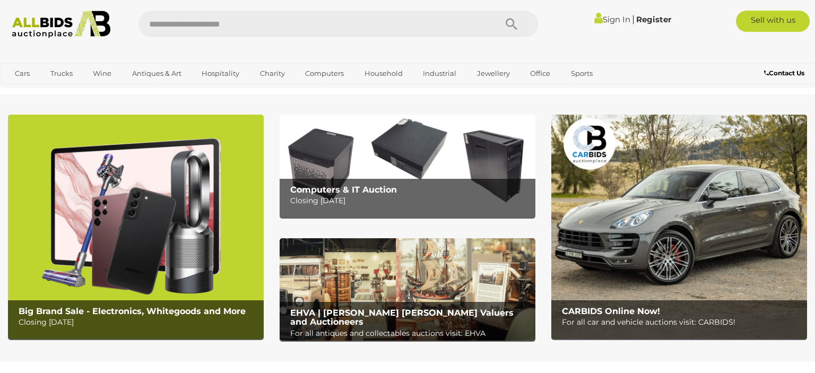
click at [379, 24] on input "text" at bounding box center [312, 24] width 347 height 27
type input "*****"
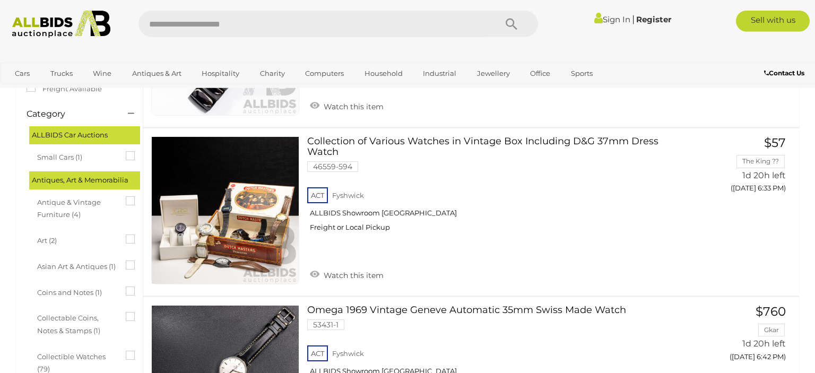
scroll to position [203, 0]
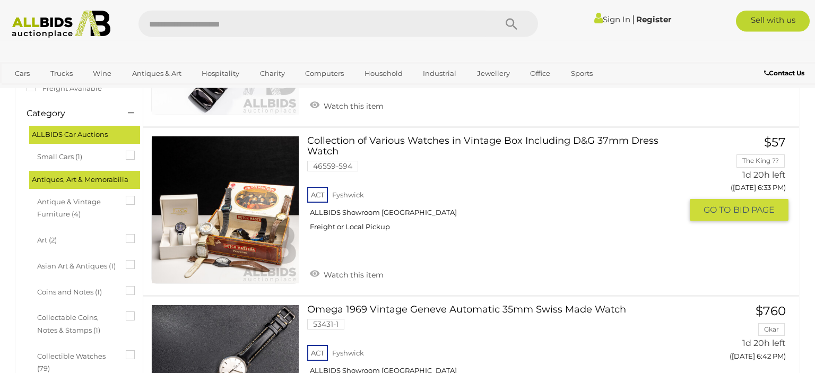
click at [247, 229] on img at bounding box center [225, 209] width 147 height 147
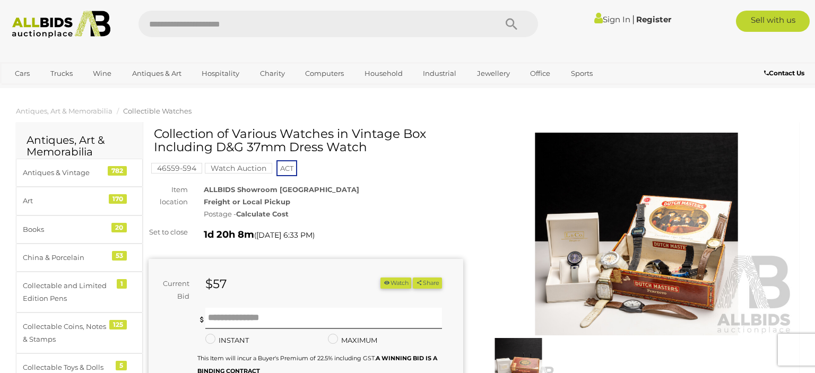
click at [609, 260] on img at bounding box center [636, 234] width 315 height 203
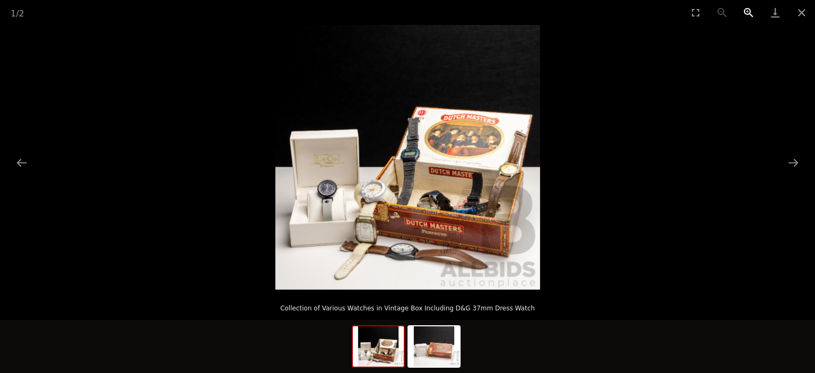
click at [747, 18] on button "Zoom in" at bounding box center [749, 12] width 27 height 25
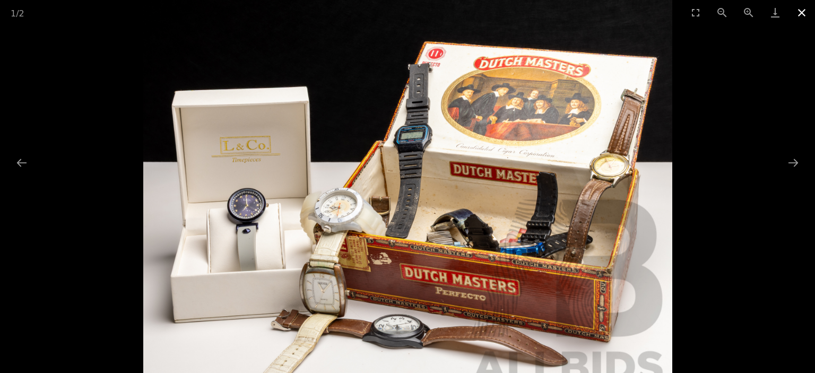
click at [808, 13] on button "Close gallery" at bounding box center [802, 12] width 27 height 25
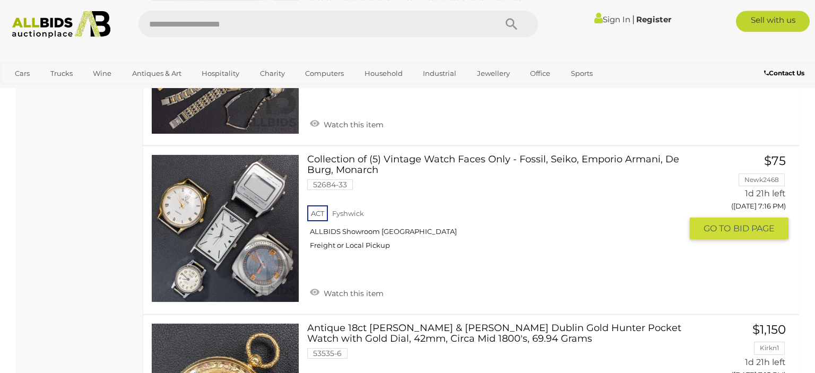
scroll to position [1861, 0]
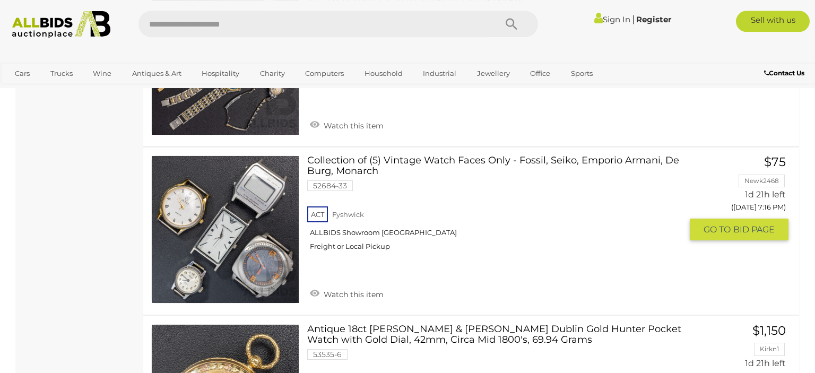
click at [254, 253] on img at bounding box center [225, 229] width 147 height 147
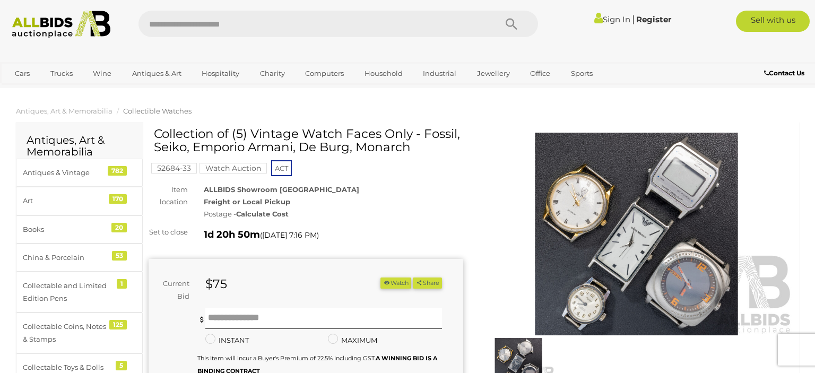
click at [617, 272] on img at bounding box center [636, 234] width 315 height 203
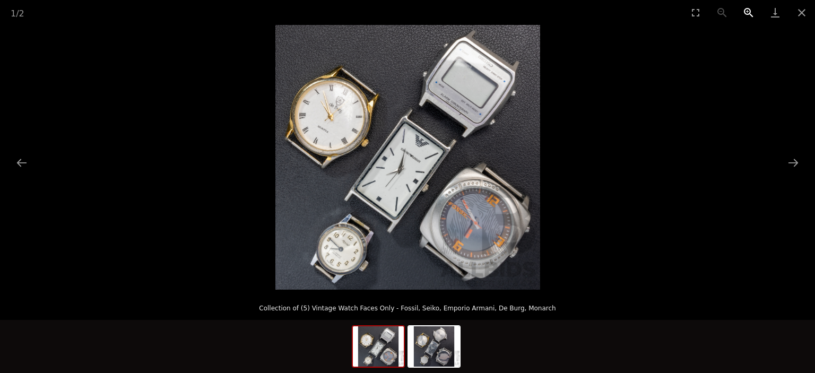
click at [742, 16] on button "Zoom in" at bounding box center [749, 12] width 27 height 25
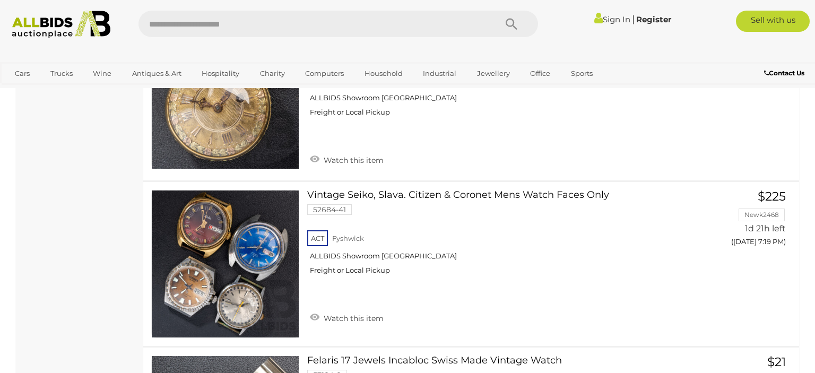
scroll to position [2163, 0]
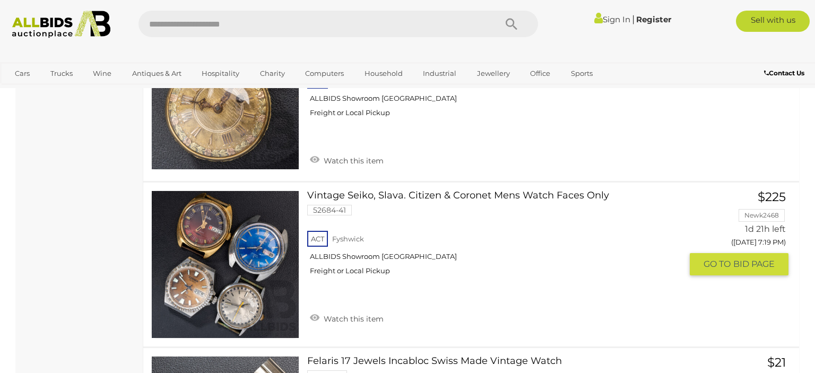
click at [226, 225] on link at bounding box center [225, 265] width 148 height 148
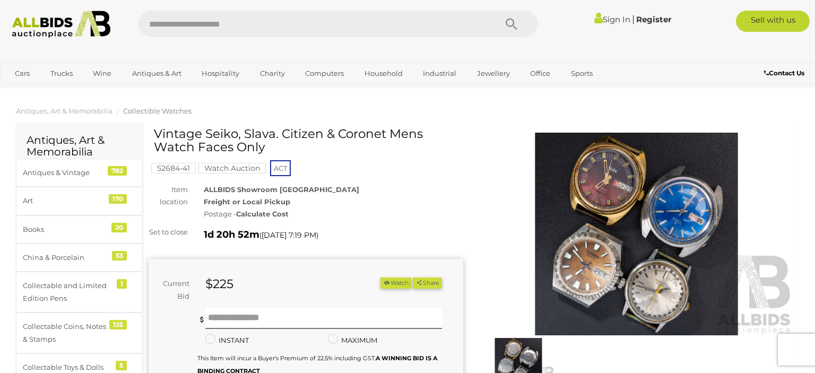
click at [588, 195] on img at bounding box center [636, 234] width 315 height 203
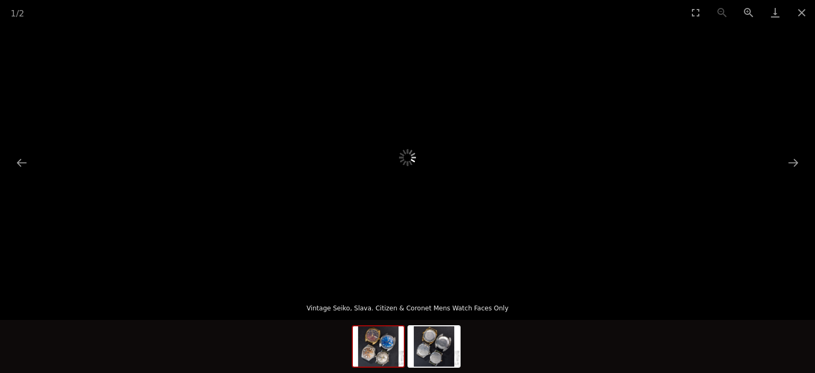
click at [588, 195] on picture at bounding box center [408, 157] width 408 height 133
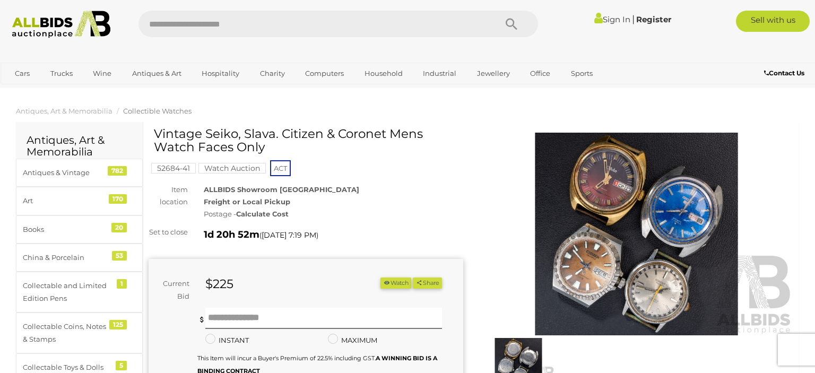
click at [588, 195] on img at bounding box center [636, 234] width 315 height 203
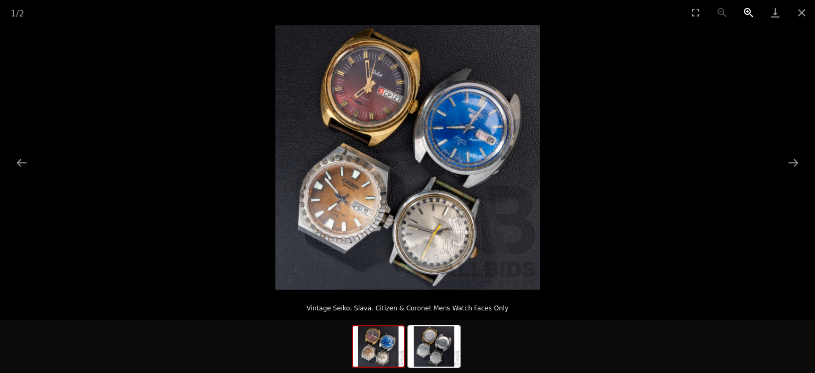
click at [745, 18] on button "Zoom in" at bounding box center [749, 12] width 27 height 25
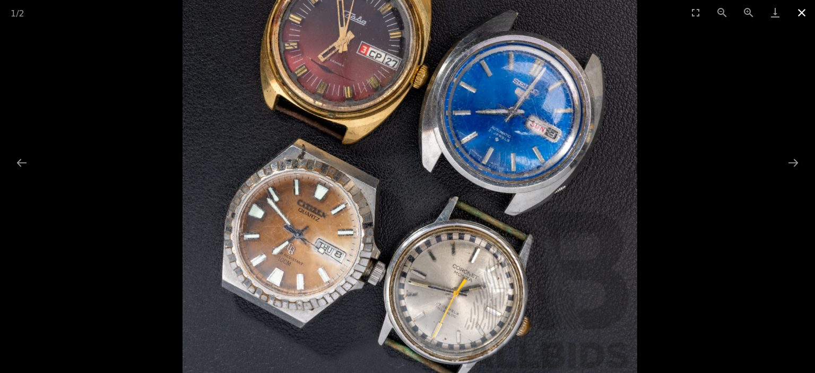
click at [801, 14] on button "Close gallery" at bounding box center [802, 12] width 27 height 25
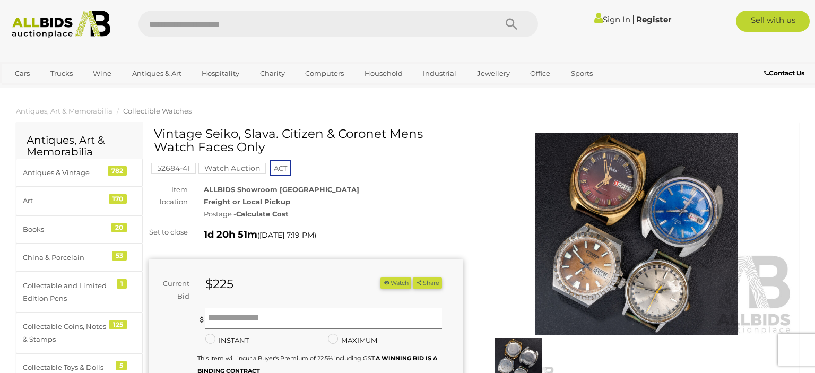
click at [774, 249] on img at bounding box center [636, 234] width 315 height 203
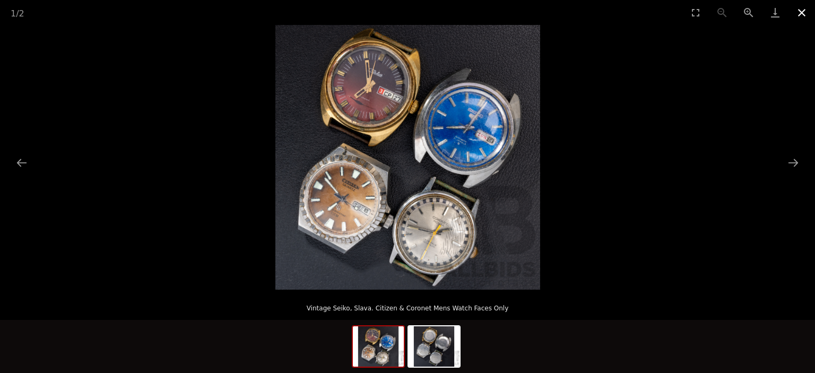
click at [794, 12] on button "Close gallery" at bounding box center [802, 12] width 27 height 25
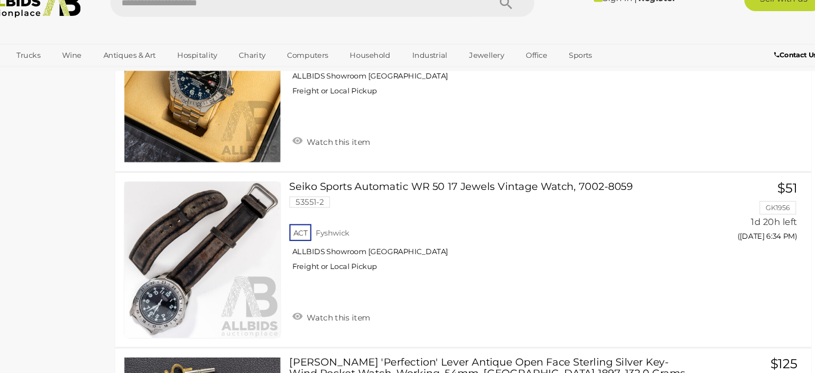
scroll to position [5334, 0]
click at [682, 277] on div "ACT Fyshwick ALLBIDS Showroom Fyshwick Freight or Local Pickup" at bounding box center [494, 257] width 375 height 55
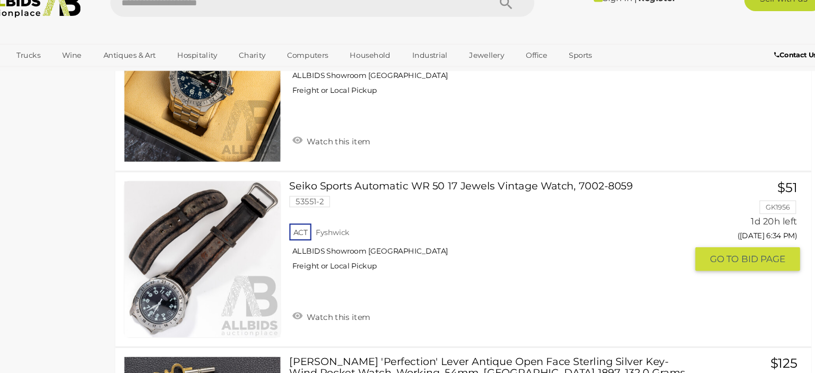
scroll to position [5339, 0]
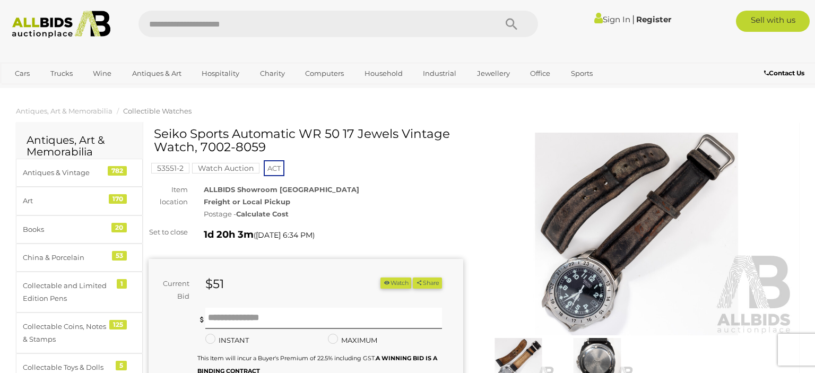
scroll to position [1136, 0]
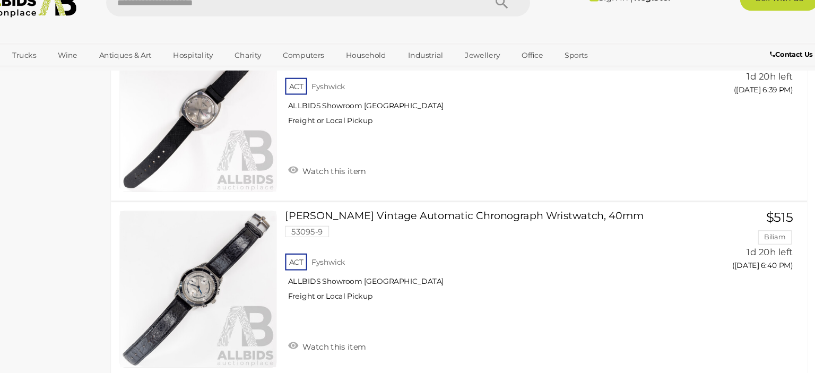
scroll to position [6323, 0]
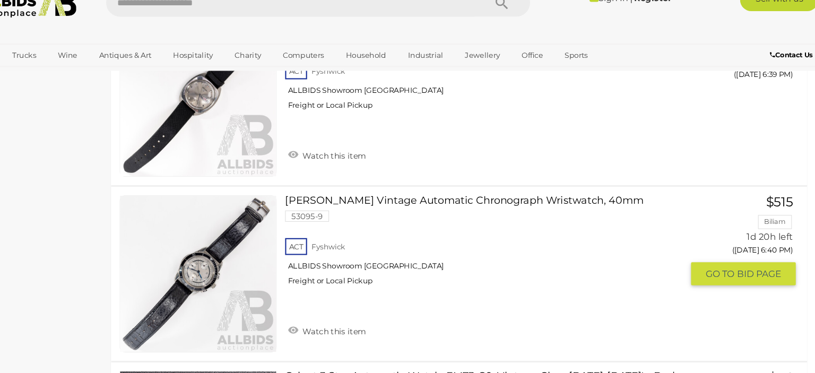
click at [234, 247] on link at bounding box center [225, 279] width 148 height 148
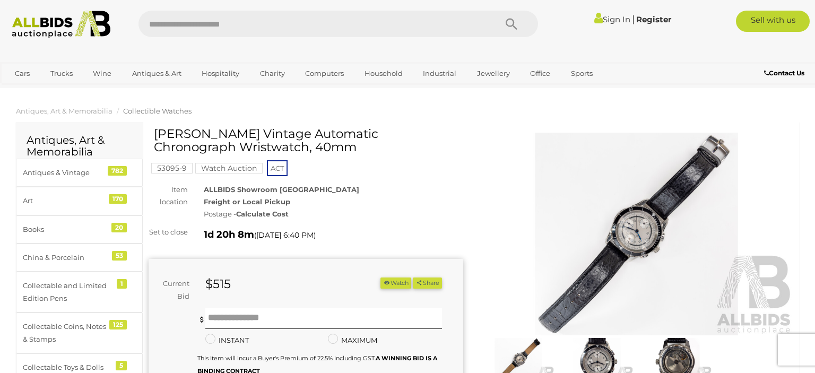
click at [628, 220] on img at bounding box center [636, 234] width 315 height 203
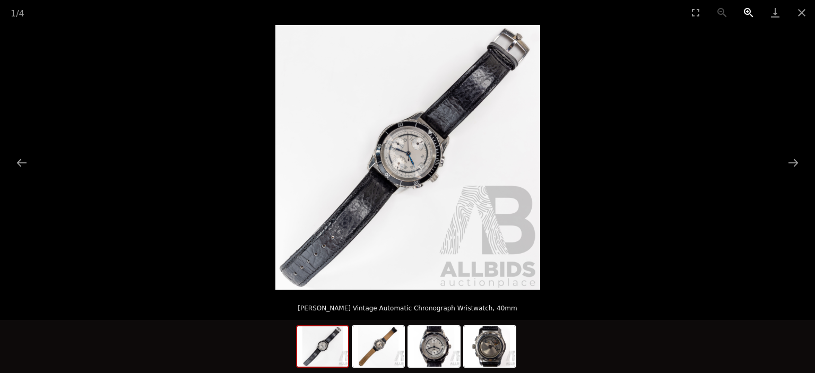
click at [742, 10] on button "Zoom in" at bounding box center [749, 12] width 27 height 25
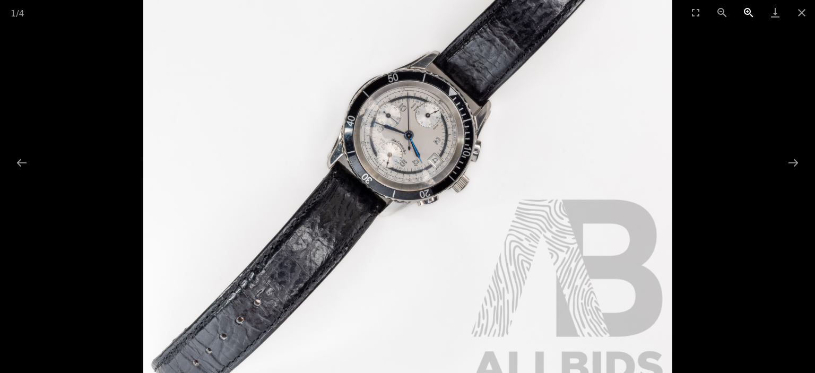
click at [742, 10] on button "Zoom in" at bounding box center [749, 12] width 27 height 25
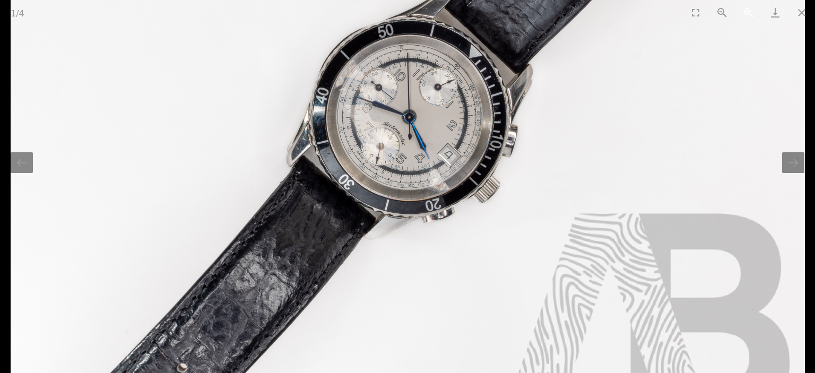
click at [742, 10] on button "Zoom in" at bounding box center [749, 12] width 27 height 25
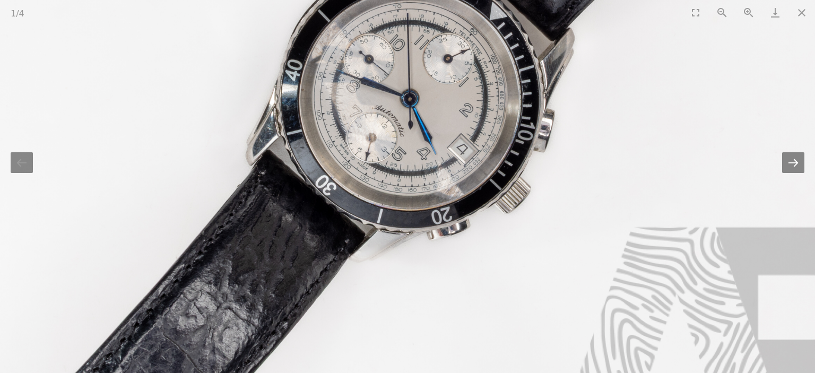
click at [787, 163] on button "Next slide" at bounding box center [794, 162] width 22 height 21
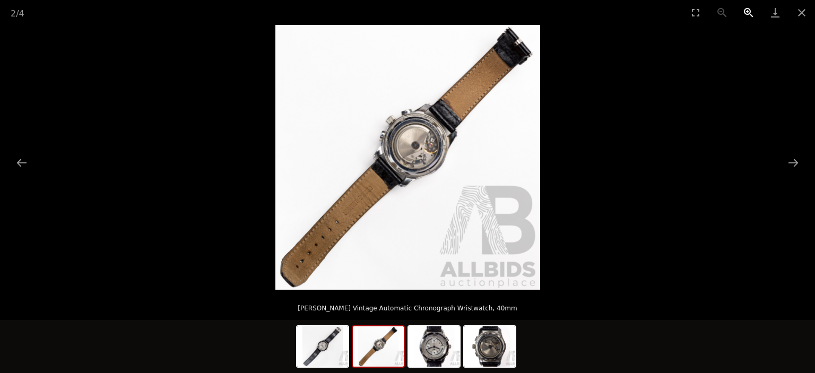
click at [745, 14] on button "Zoom in" at bounding box center [749, 12] width 27 height 25
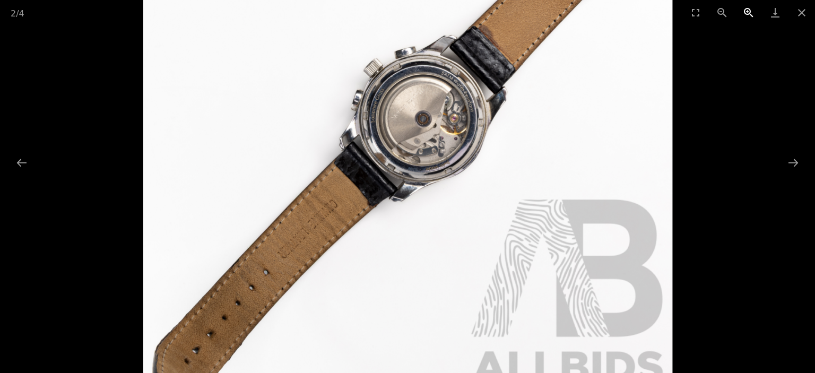
click at [745, 14] on button "Zoom in" at bounding box center [749, 12] width 27 height 25
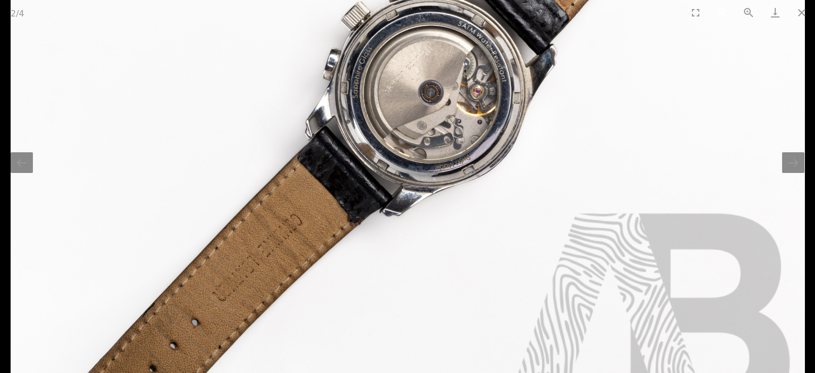
click at [721, 15] on button "Zoom out" at bounding box center [722, 12] width 27 height 25
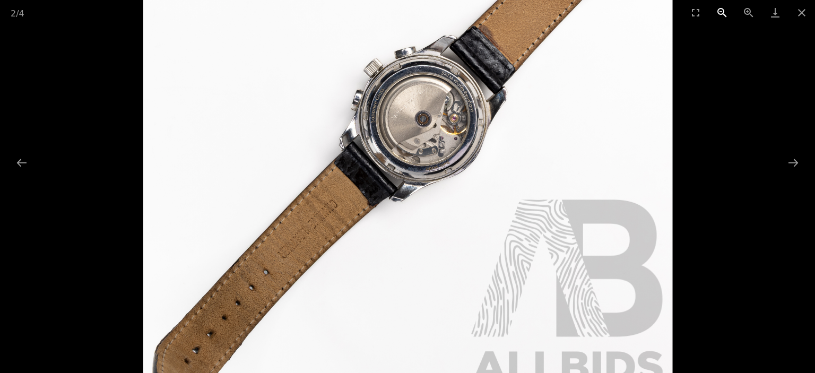
click at [721, 15] on button "Zoom out" at bounding box center [722, 12] width 27 height 25
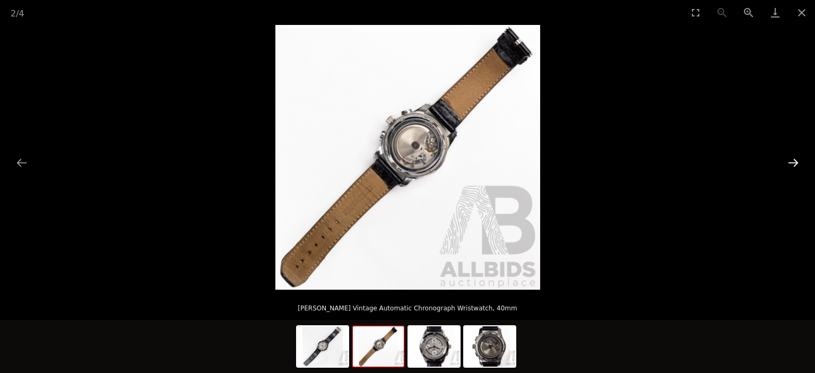
click at [789, 154] on button "Next slide" at bounding box center [794, 162] width 22 height 21
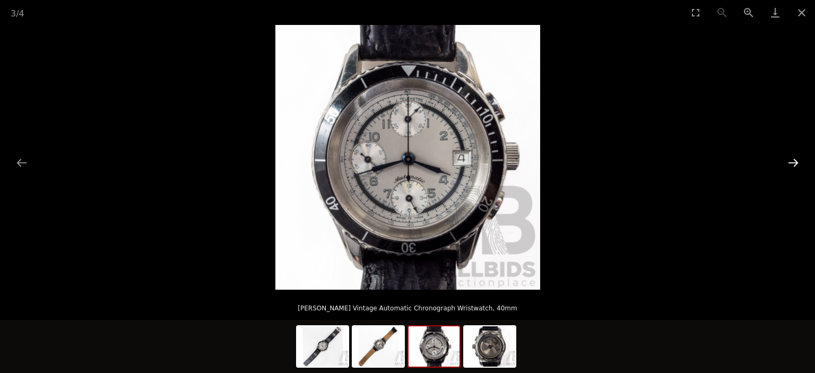
click at [789, 154] on button "Next slide" at bounding box center [794, 162] width 22 height 21
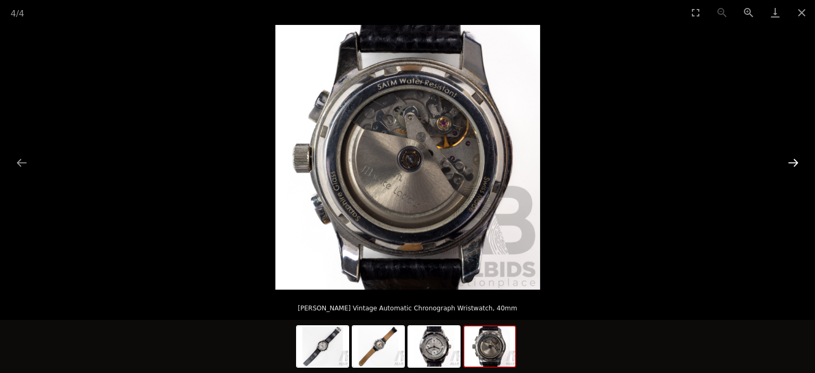
click at [790, 157] on button "Next slide" at bounding box center [794, 162] width 22 height 21
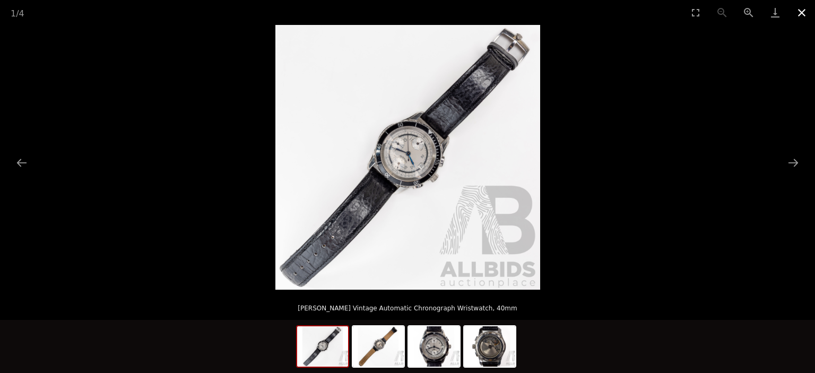
click at [805, 14] on button "Close gallery" at bounding box center [802, 12] width 27 height 25
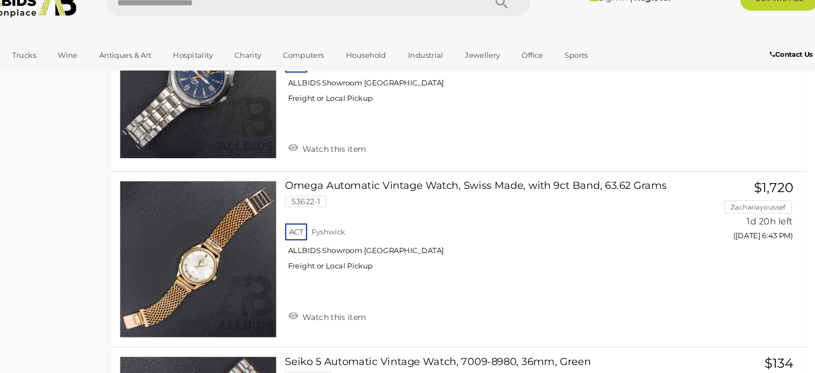
scroll to position [6681, 0]
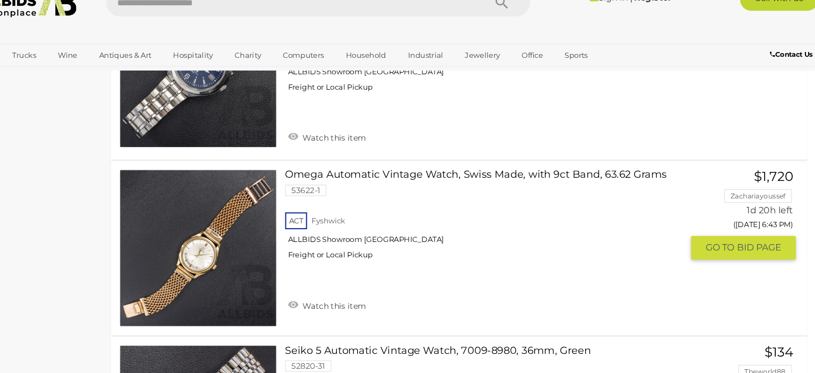
click at [230, 222] on link at bounding box center [225, 256] width 148 height 148
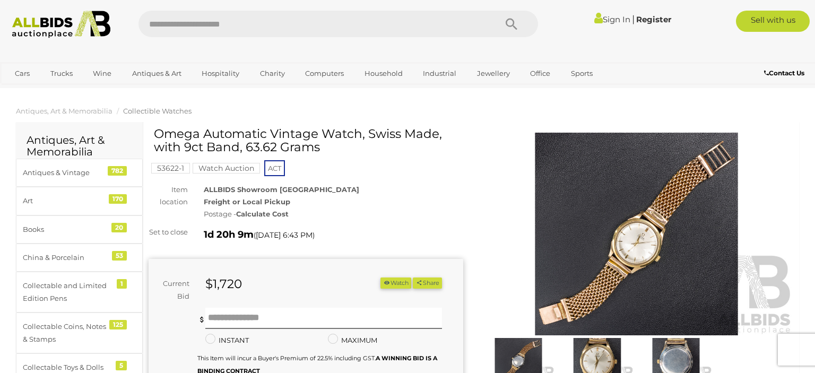
click at [632, 239] on img at bounding box center [636, 234] width 315 height 203
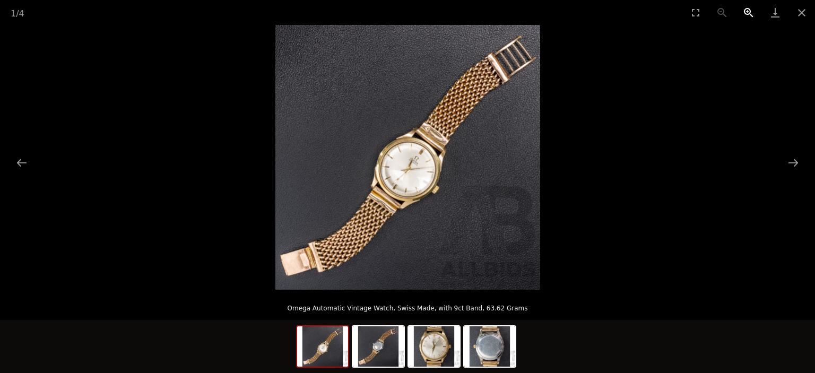
click at [750, 13] on button "Zoom in" at bounding box center [749, 12] width 27 height 25
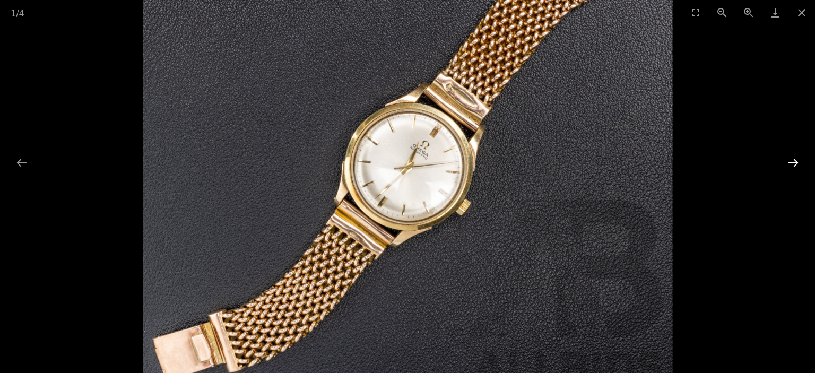
click at [791, 161] on button "Next slide" at bounding box center [794, 162] width 22 height 21
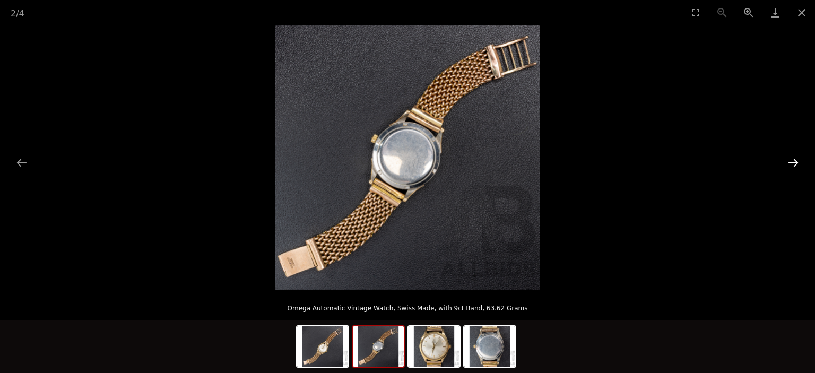
click at [791, 161] on button "Next slide" at bounding box center [794, 162] width 22 height 21
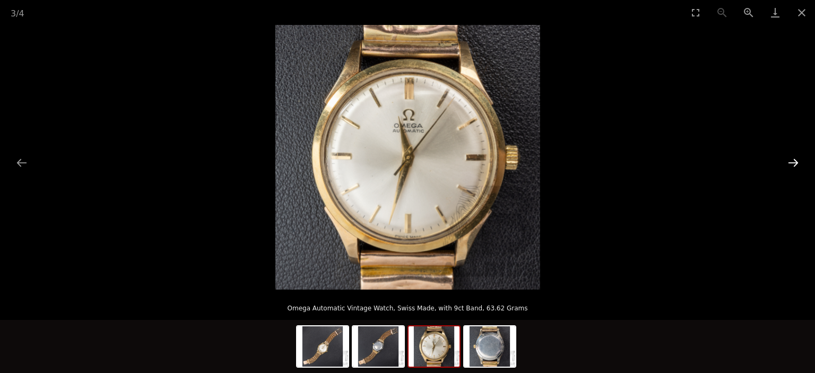
click at [791, 161] on button "Next slide" at bounding box center [794, 162] width 22 height 21
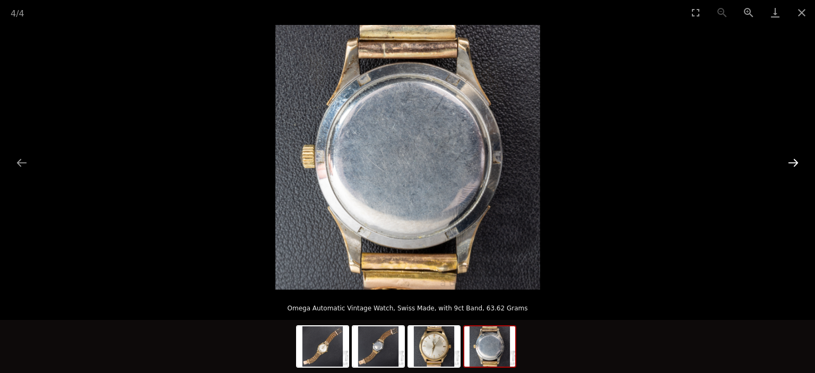
click at [791, 161] on button "Next slide" at bounding box center [794, 162] width 22 height 21
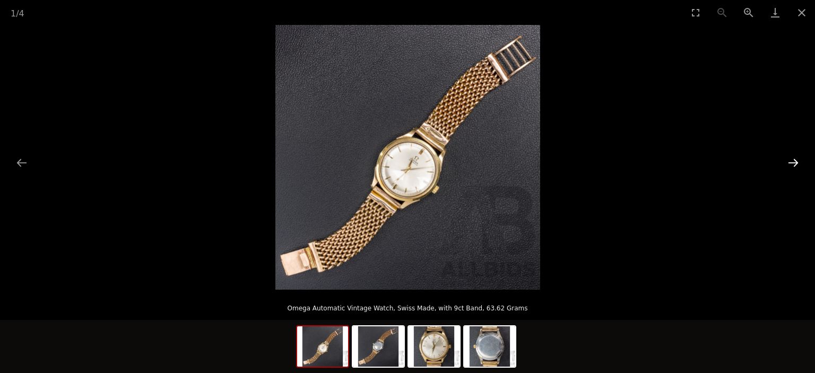
click at [791, 161] on button "Next slide" at bounding box center [794, 162] width 22 height 21
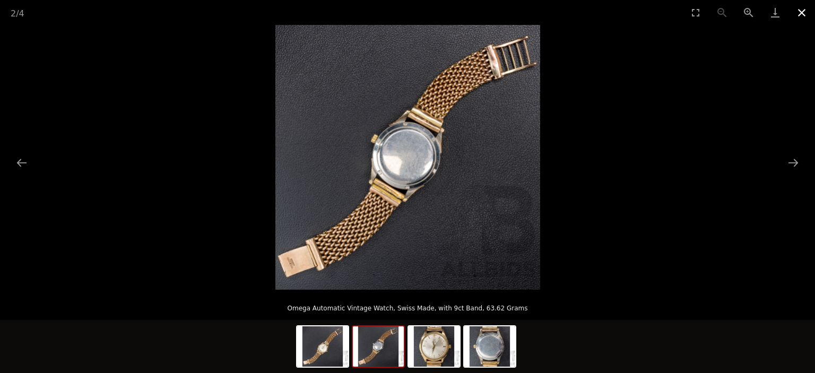
click at [805, 12] on button "Close gallery" at bounding box center [802, 12] width 27 height 25
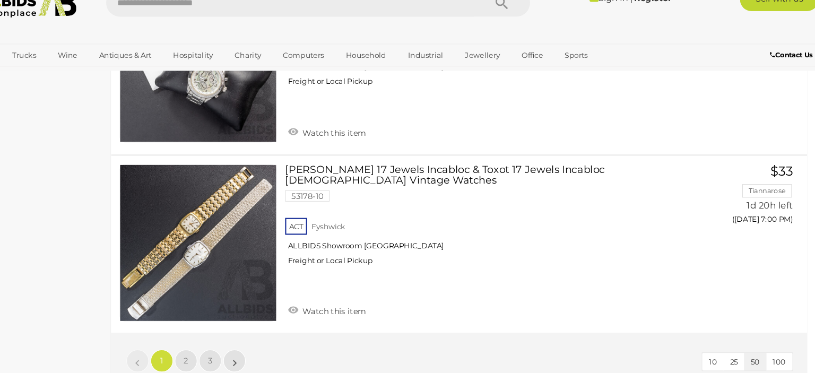
scroll to position [8203, 0]
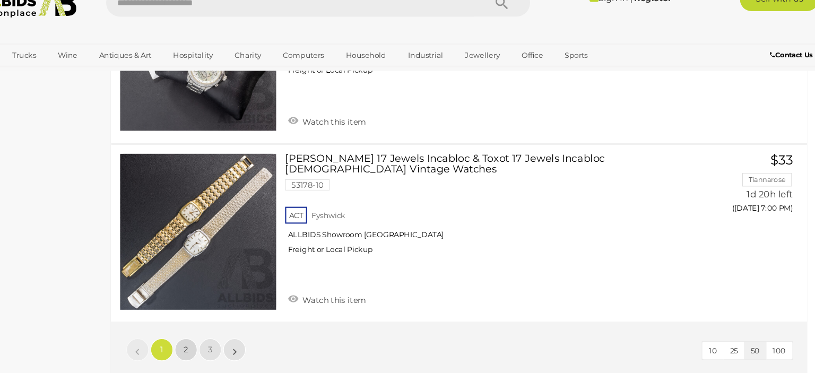
click at [219, 340] on link "2" at bounding box center [213, 350] width 21 height 21
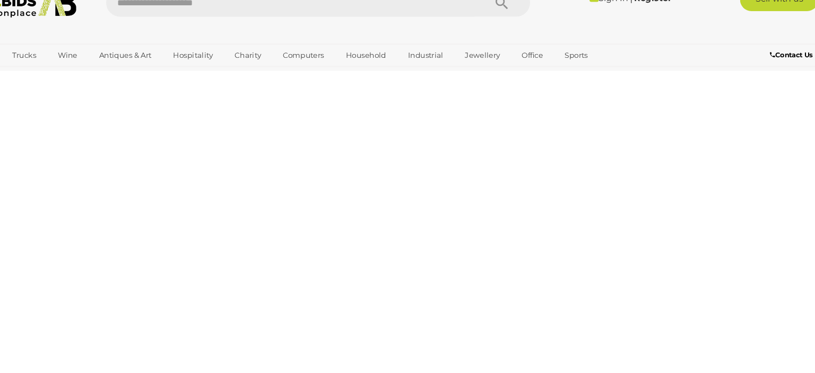
scroll to position [0, 0]
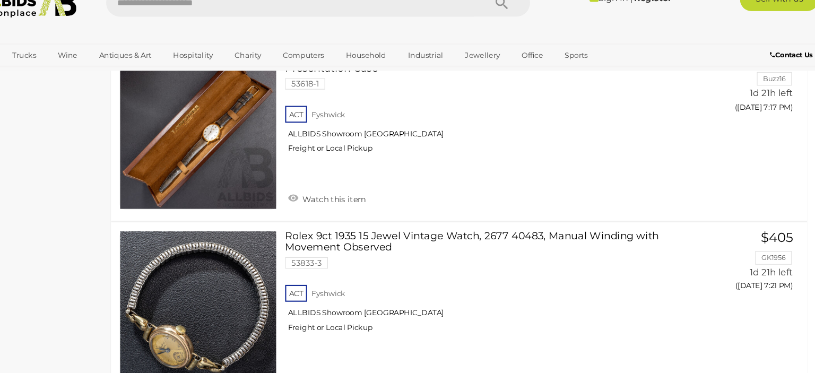
scroll to position [2040, 0]
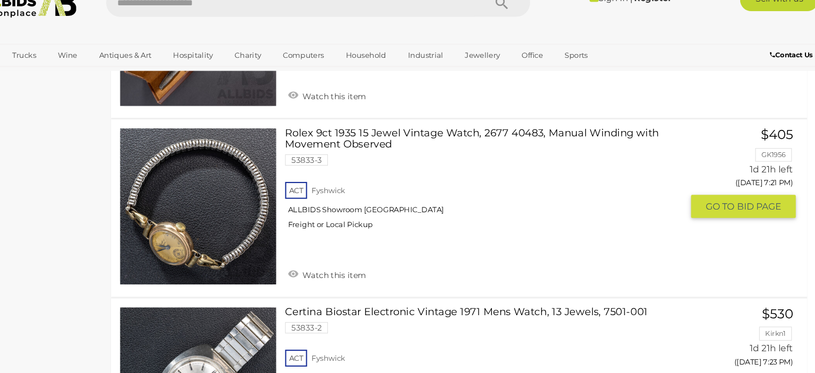
click at [220, 231] on img at bounding box center [225, 215] width 147 height 147
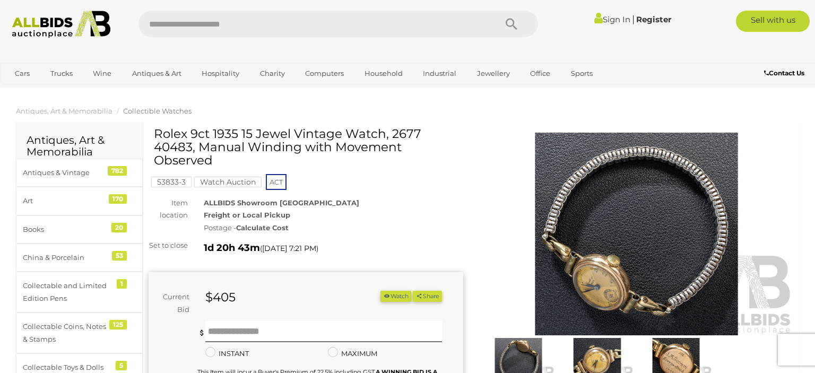
click at [603, 354] on img at bounding box center [597, 361] width 73 height 47
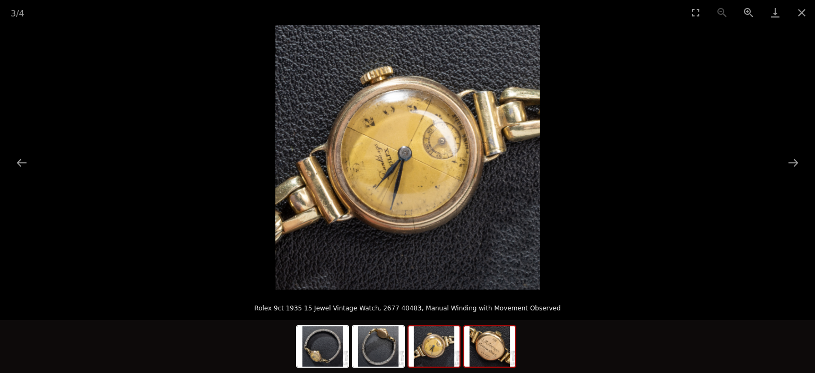
click at [491, 346] on img at bounding box center [490, 346] width 51 height 40
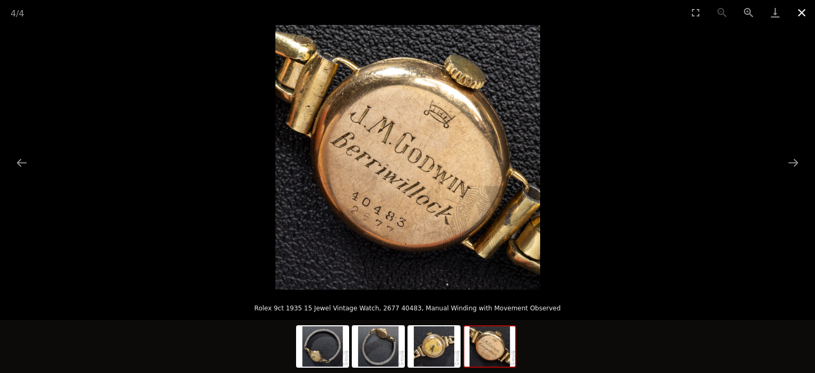
click at [804, 12] on button "Close gallery" at bounding box center [802, 12] width 27 height 25
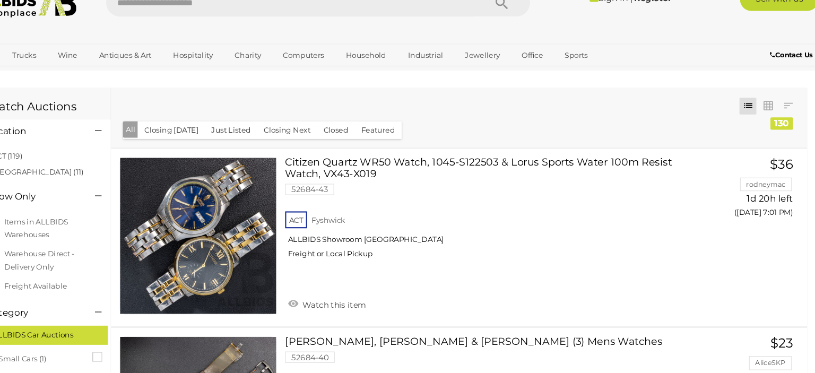
scroll to position [2105, 0]
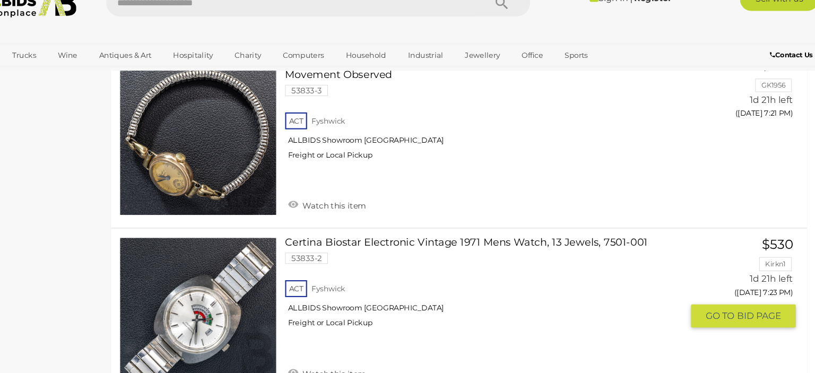
click at [233, 296] on link at bounding box center [225, 319] width 148 height 148
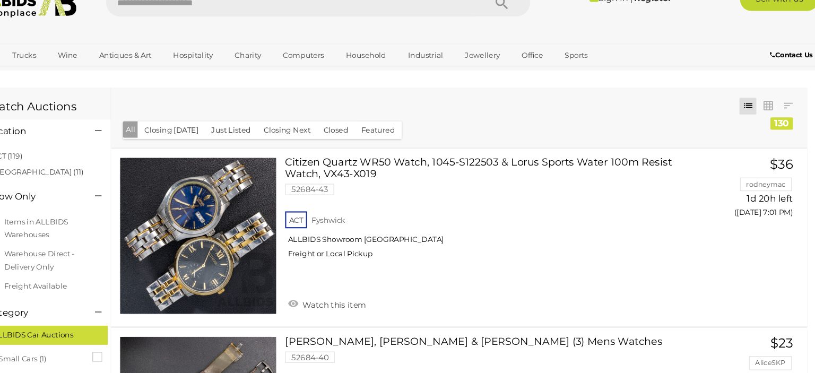
scroll to position [2273, 0]
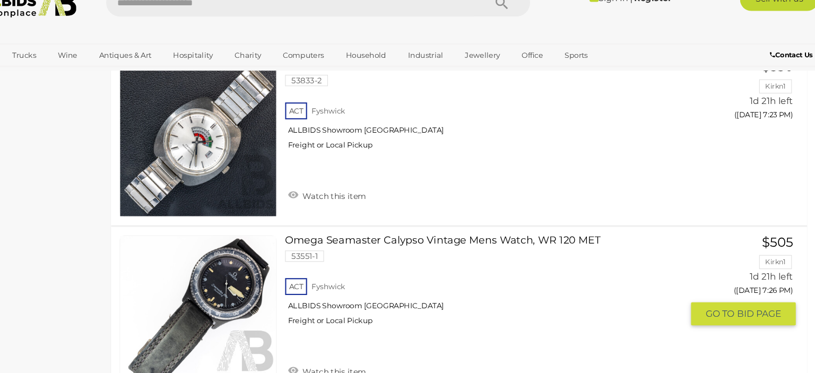
click at [241, 267] on link at bounding box center [225, 317] width 148 height 148
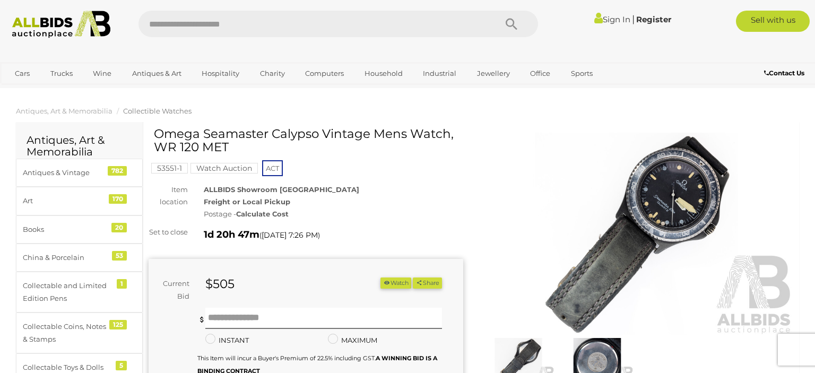
click at [666, 203] on img at bounding box center [636, 234] width 315 height 203
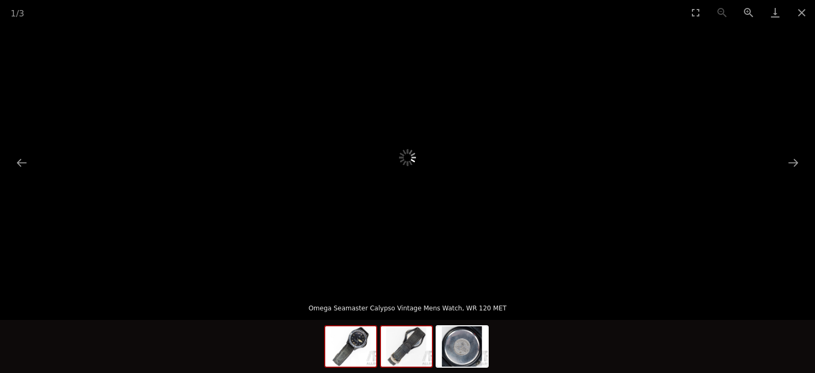
click at [406, 342] on img at bounding box center [406, 346] width 51 height 40
click at [466, 354] on img at bounding box center [462, 346] width 51 height 40
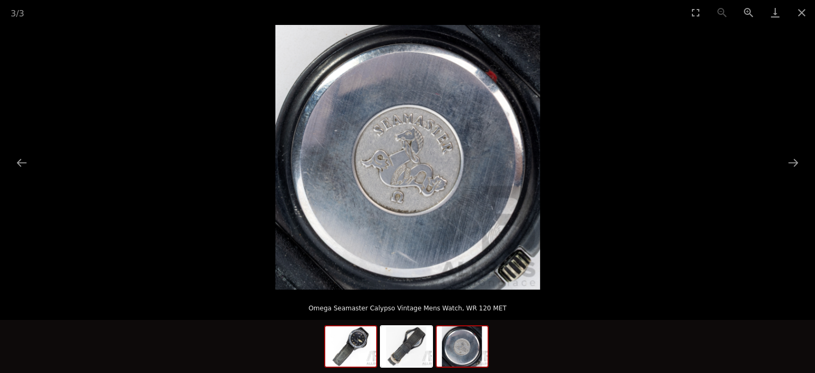
click at [329, 351] on img at bounding box center [350, 346] width 51 height 40
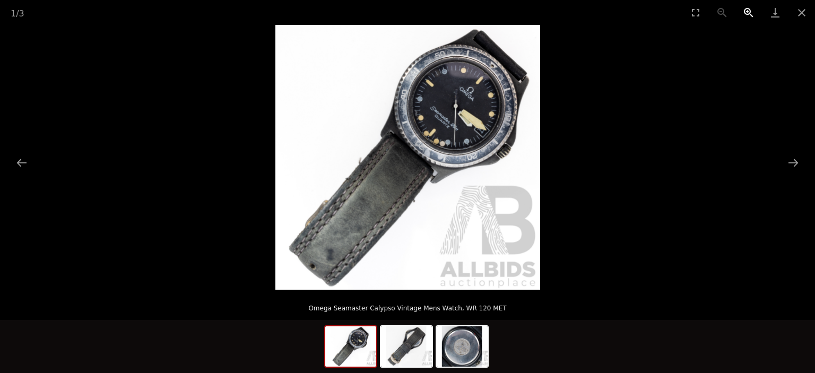
click at [748, 12] on button "Zoom in" at bounding box center [749, 12] width 27 height 25
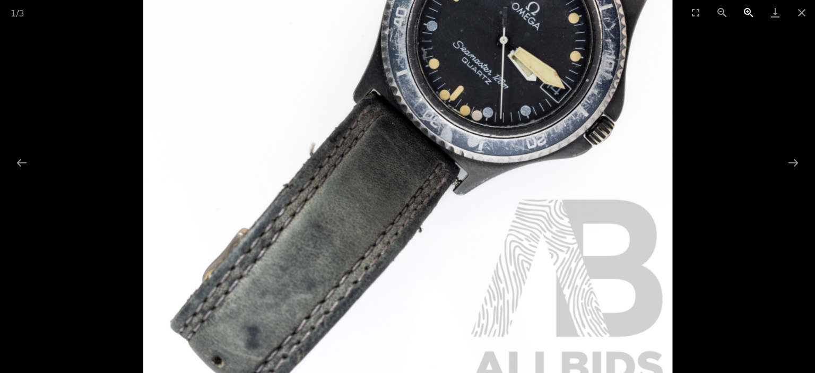
click at [748, 12] on button "Zoom in" at bounding box center [749, 12] width 27 height 25
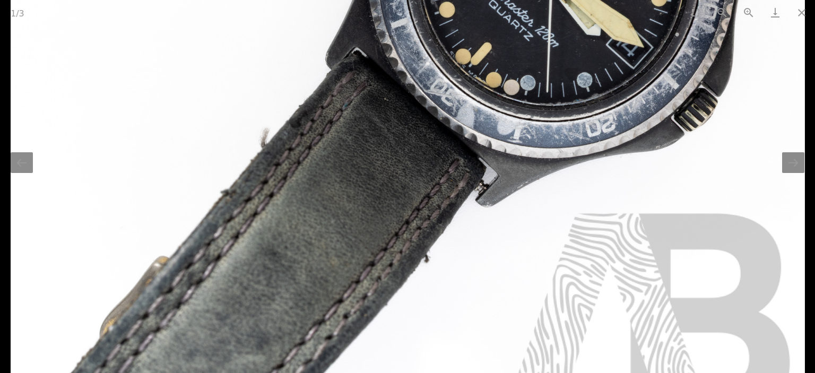
click at [743, 44] on img at bounding box center [408, 128] width 795 height 795
click at [802, 12] on button "Close gallery" at bounding box center [802, 12] width 27 height 25
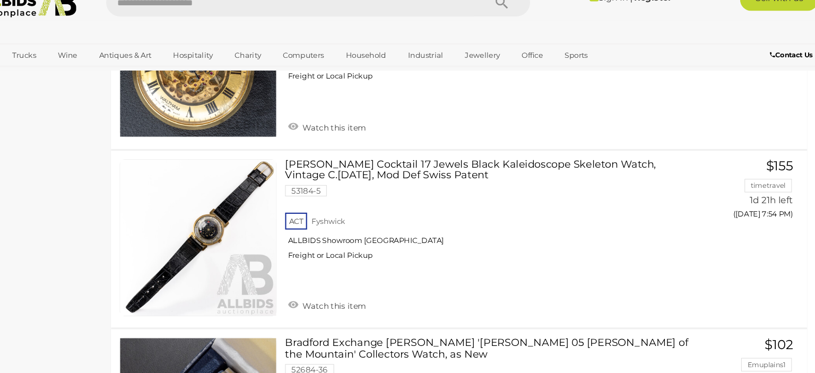
scroll to position [5203, 0]
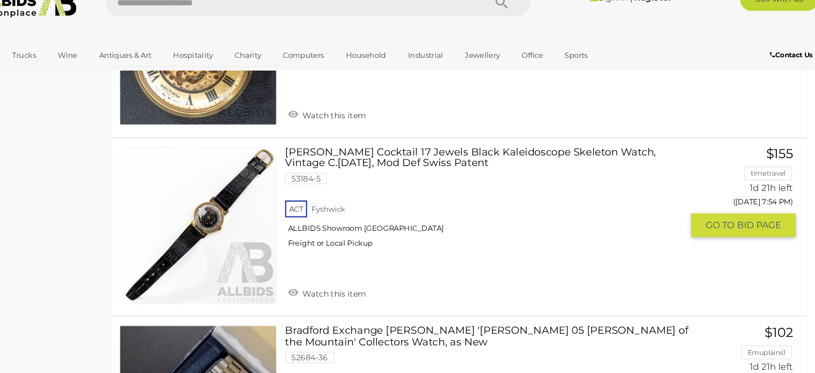
click at [229, 182] on link at bounding box center [225, 234] width 148 height 148
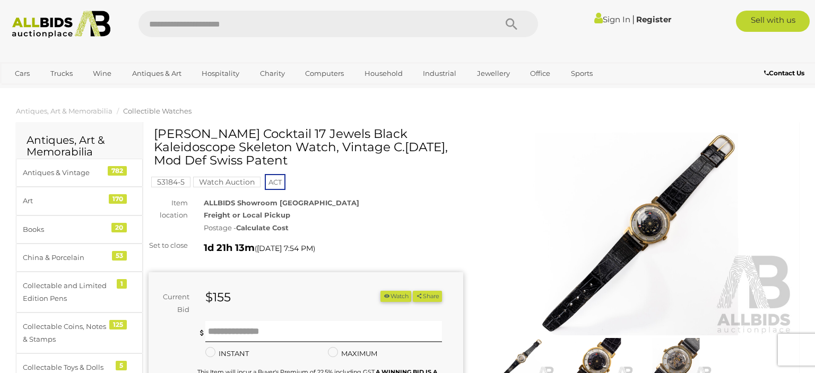
click at [596, 354] on img at bounding box center [597, 361] width 73 height 47
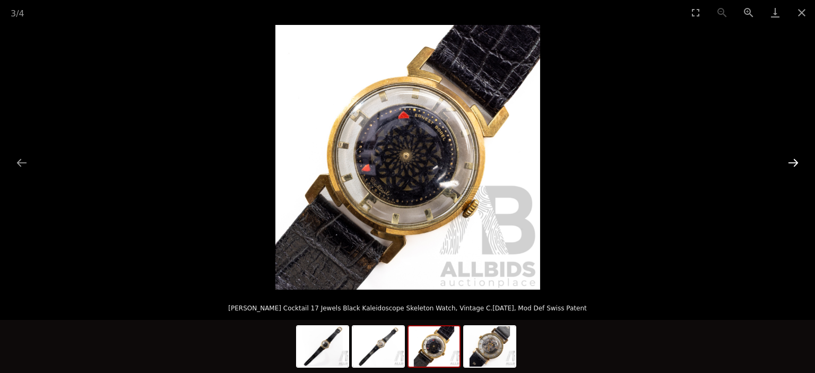
click at [794, 159] on button "Next slide" at bounding box center [794, 162] width 22 height 21
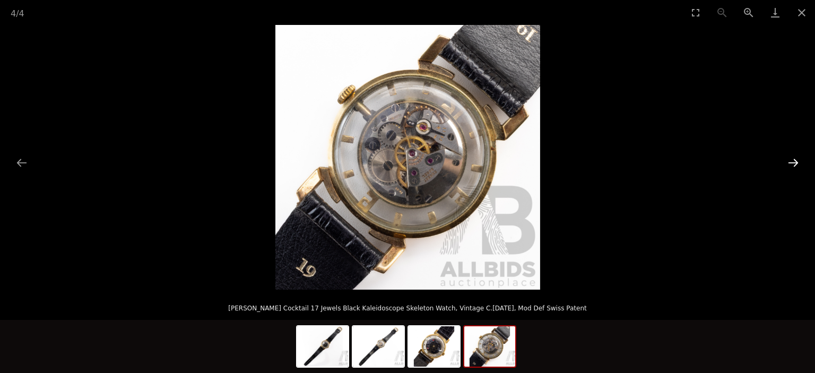
click at [794, 159] on button "Next slide" at bounding box center [794, 162] width 22 height 21
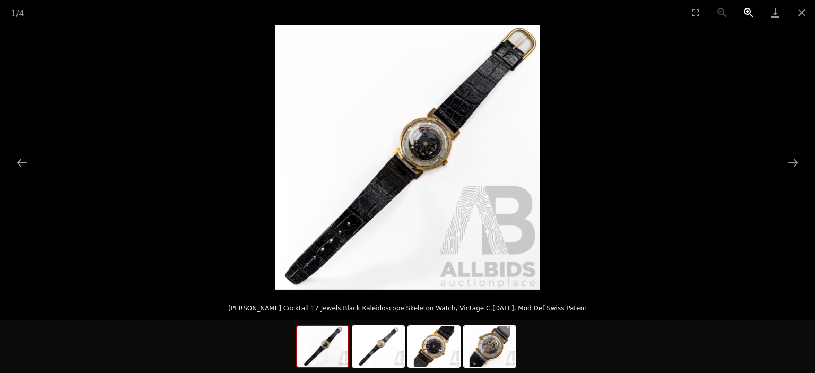
click at [749, 10] on button "Zoom in" at bounding box center [749, 12] width 27 height 25
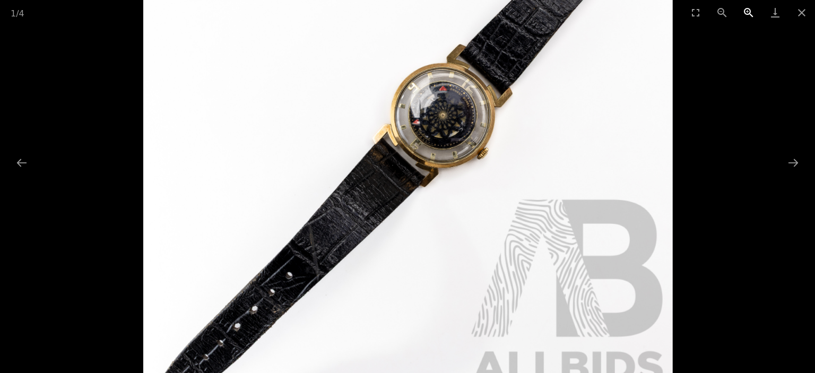
click at [749, 10] on button "Zoom in" at bounding box center [749, 12] width 27 height 25
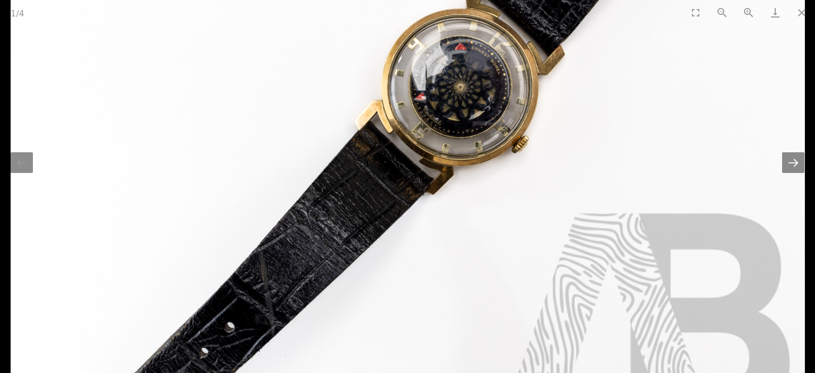
click at [789, 168] on button "Next slide" at bounding box center [794, 162] width 22 height 21
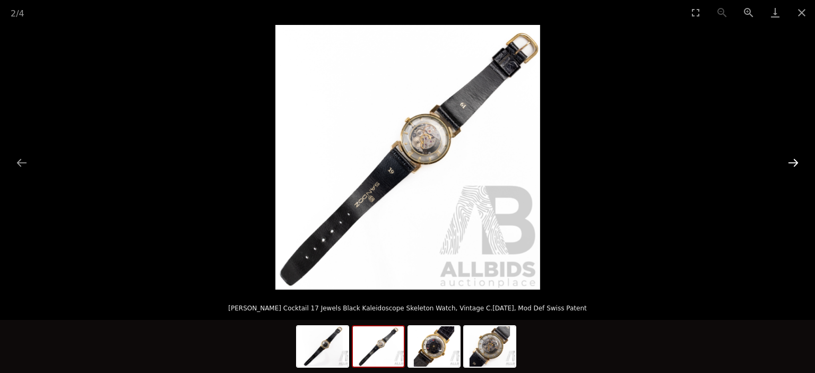
click at [789, 168] on button "Next slide" at bounding box center [794, 162] width 22 height 21
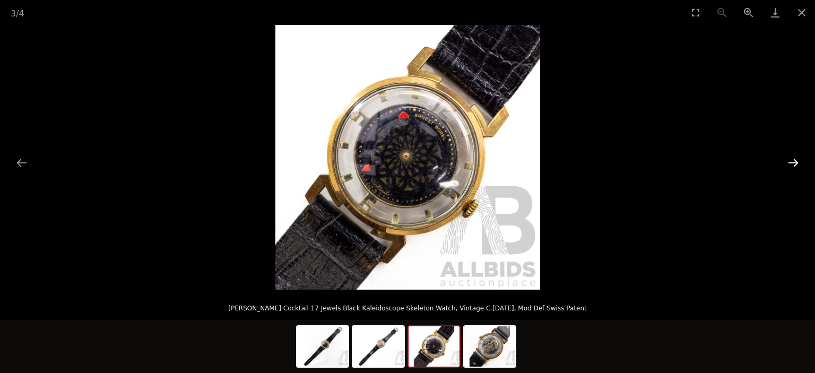
click at [798, 162] on button "Next slide" at bounding box center [794, 162] width 22 height 21
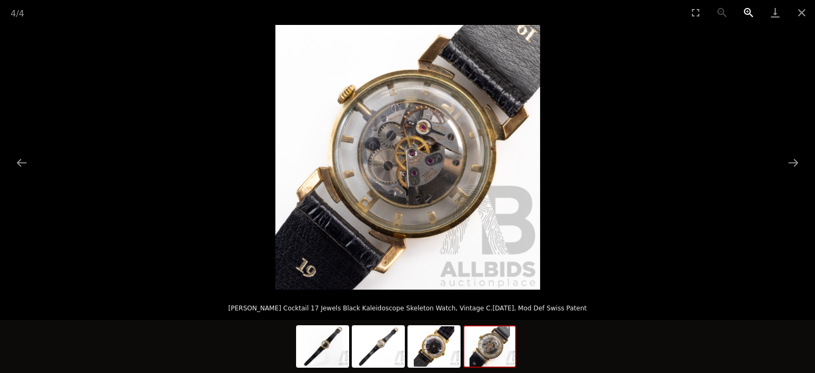
click at [751, 11] on button "Zoom in" at bounding box center [749, 12] width 27 height 25
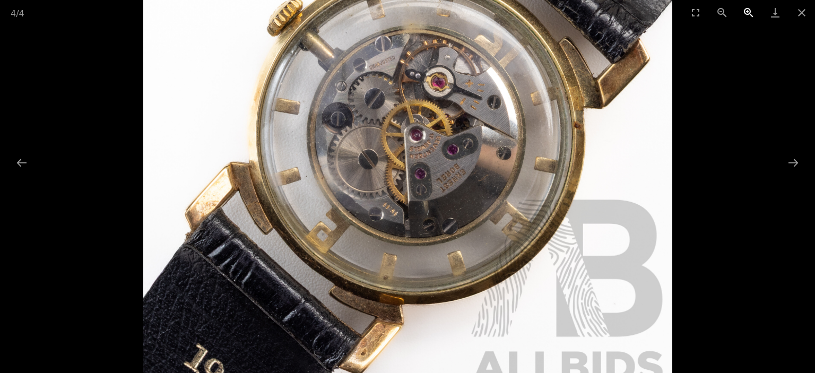
click at [750, 12] on button "Zoom in" at bounding box center [749, 12] width 27 height 25
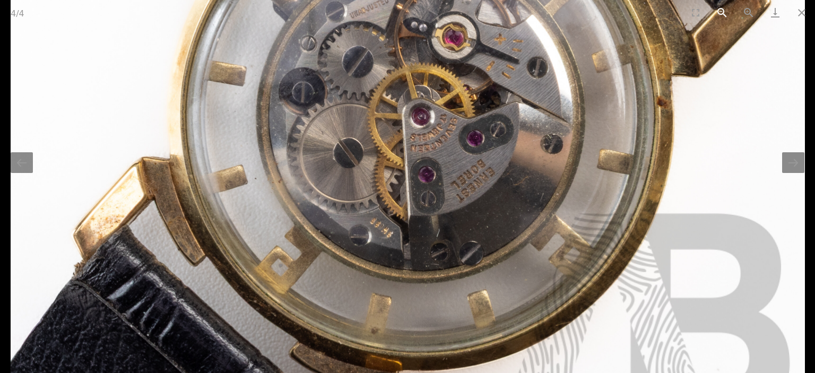
click at [725, 12] on button "Zoom out" at bounding box center [722, 12] width 27 height 25
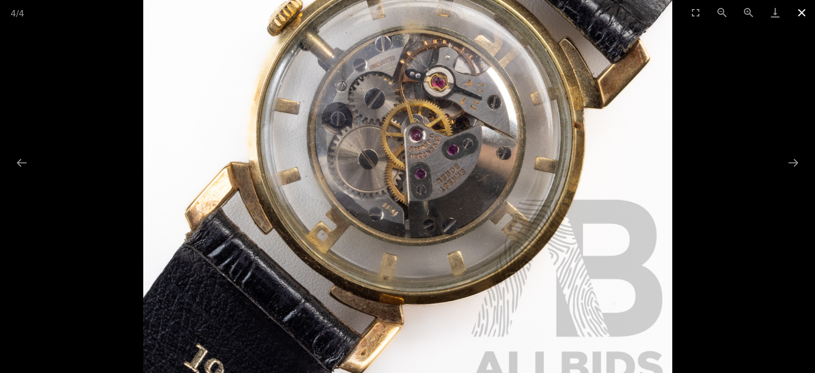
click at [806, 11] on button "Close gallery" at bounding box center [802, 12] width 27 height 25
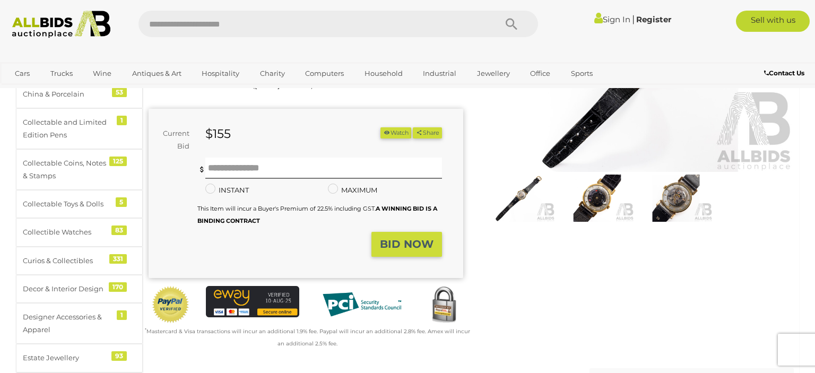
scroll to position [150, 0]
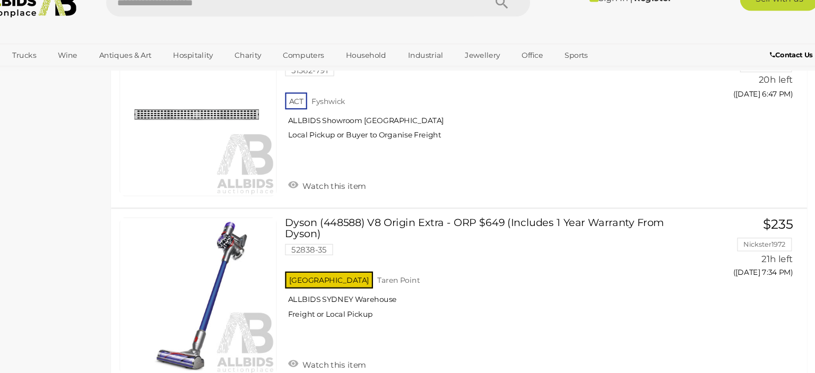
scroll to position [6239, 0]
